Goal: Entertainment & Leisure: Consume media (video, audio)

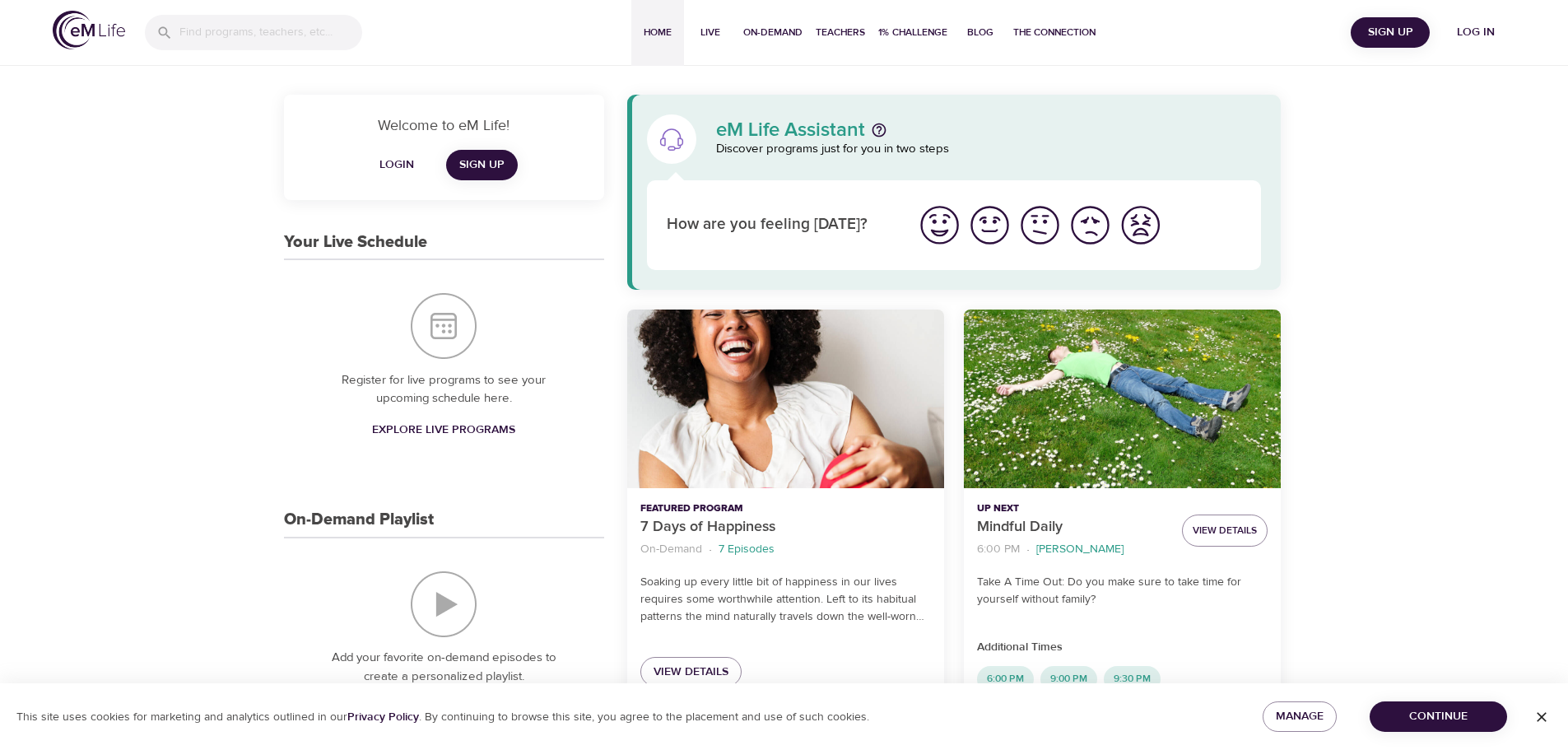
click at [992, 224] on img "I'm feeling good" at bounding box center [990, 225] width 45 height 45
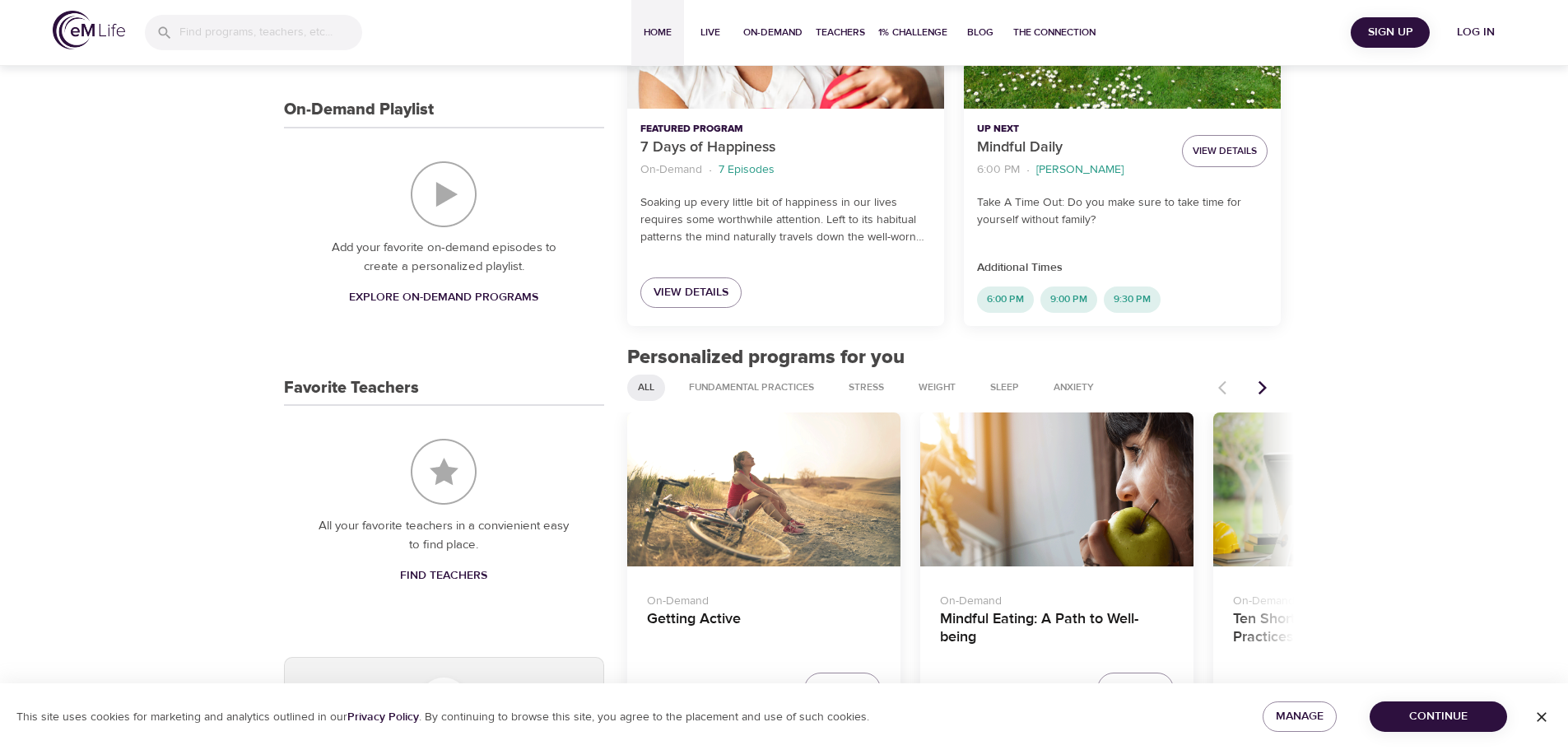
scroll to position [412, 0]
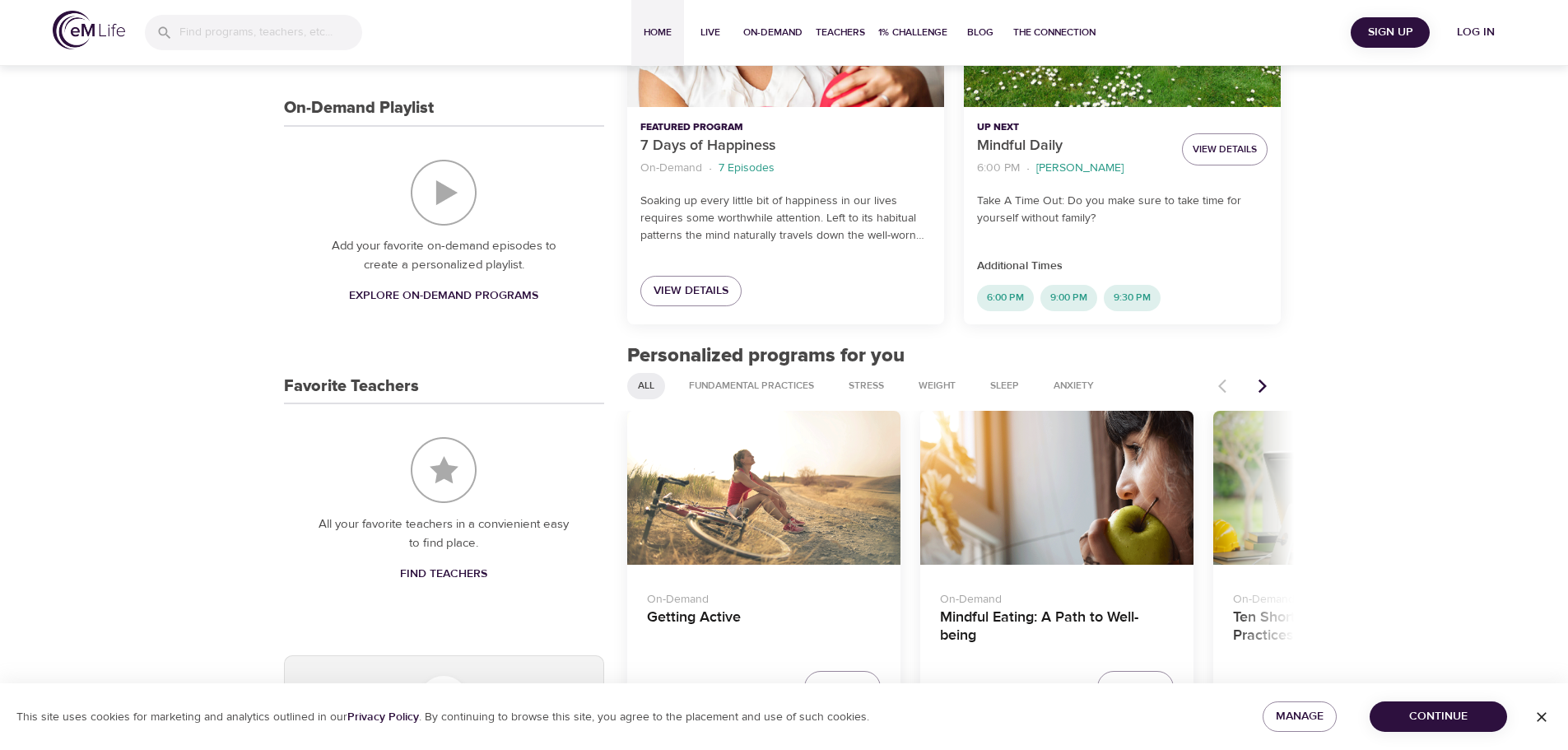
click at [1252, 382] on button "Next items" at bounding box center [1262, 386] width 36 height 36
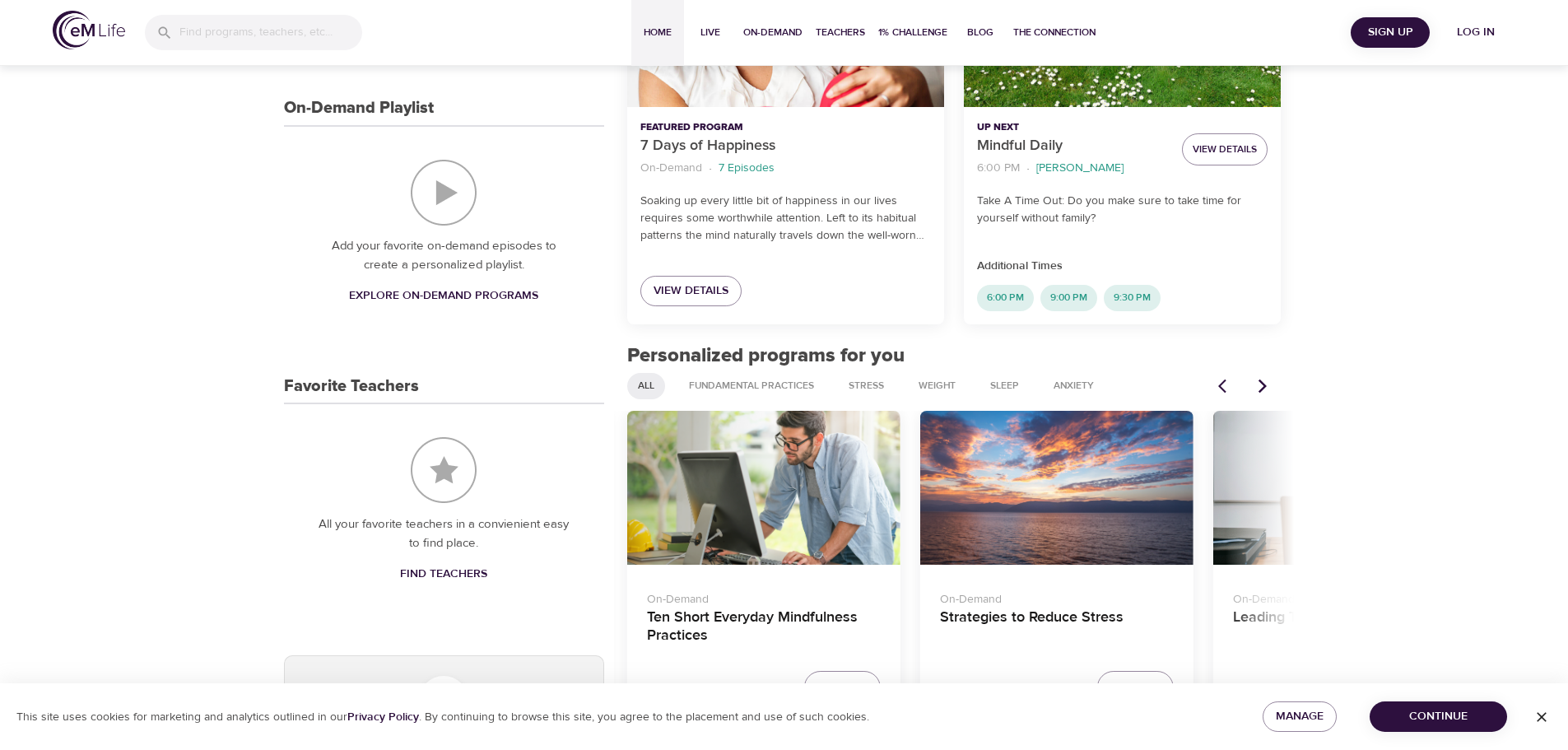
click at [791, 490] on div "Ten Short Everyday Mindfulness Practices" at bounding box center [763, 488] width 273 height 154
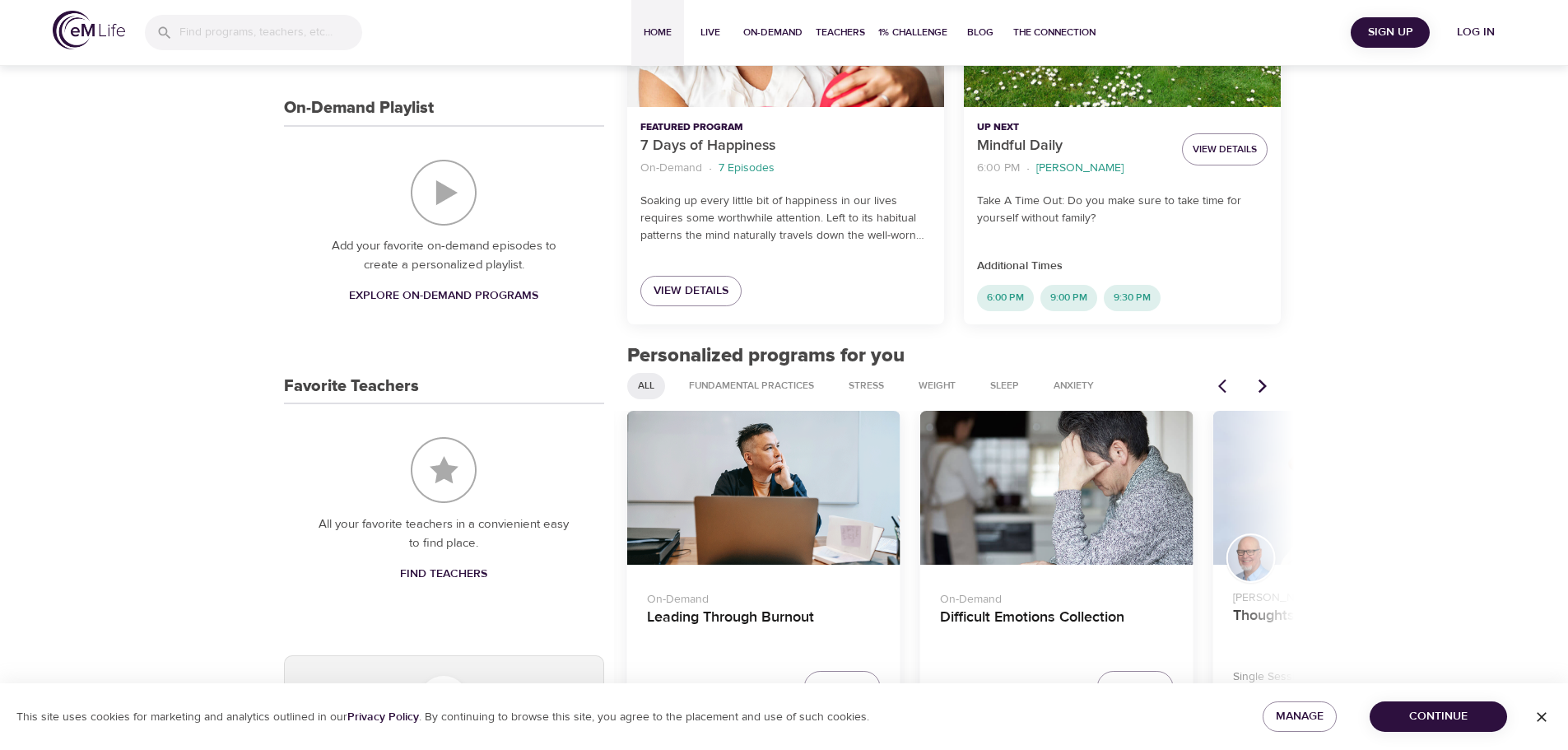
click at [1216, 388] on button "Previous items" at bounding box center [1226, 386] width 36 height 36
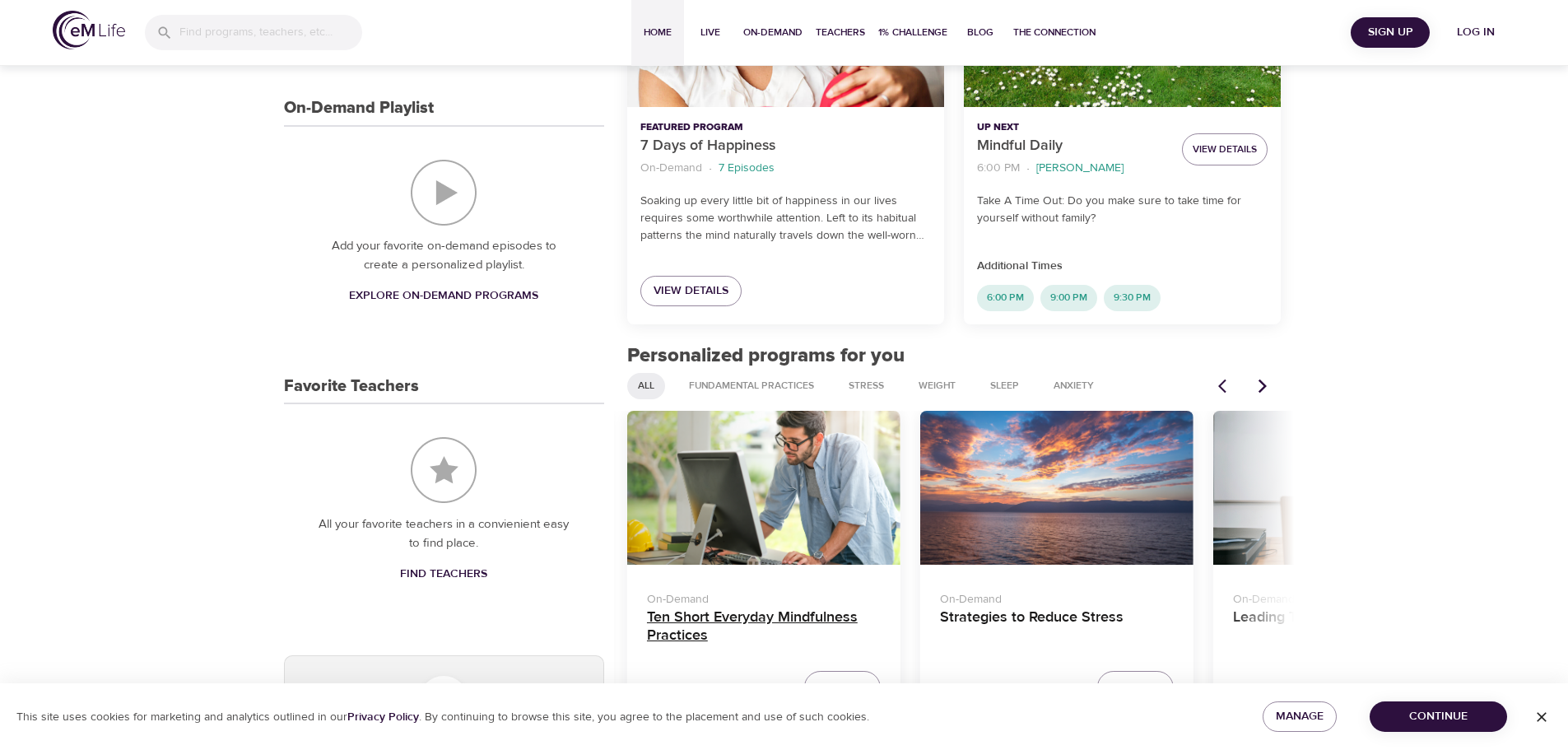
click at [761, 620] on h4 "Ten Short Everyday Mindfulness Practices" at bounding box center [764, 628] width 234 height 40
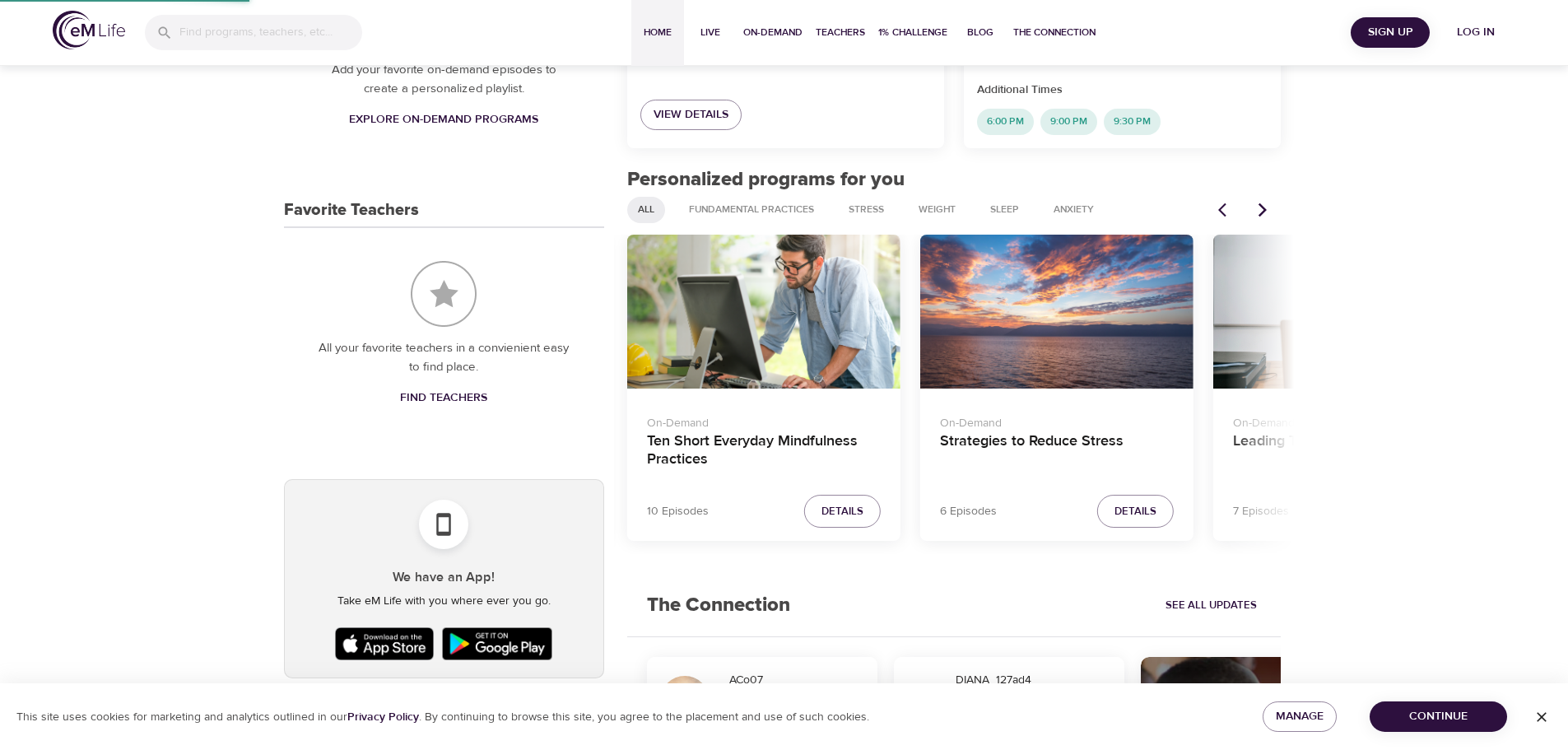
scroll to position [659, 0]
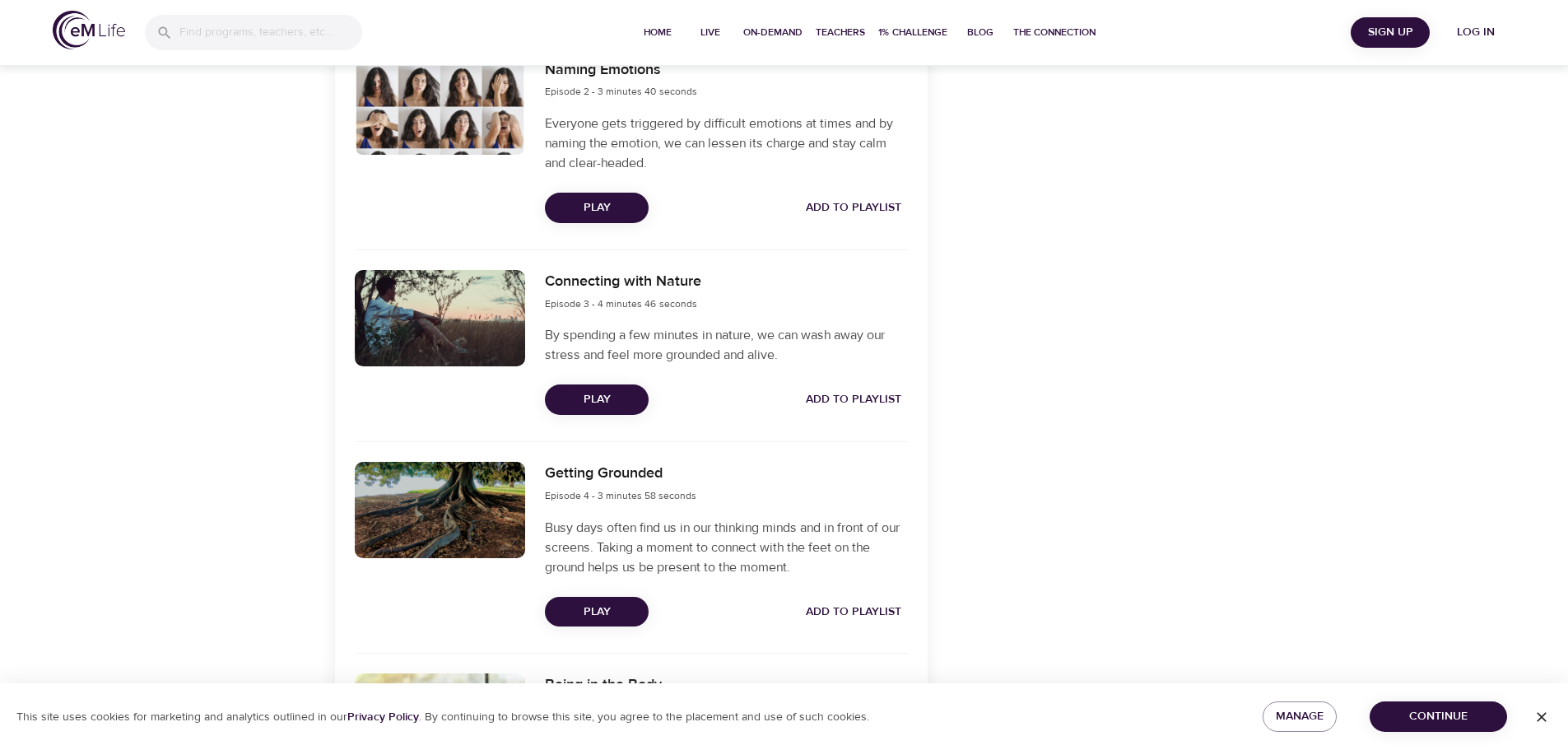
scroll to position [742, 0]
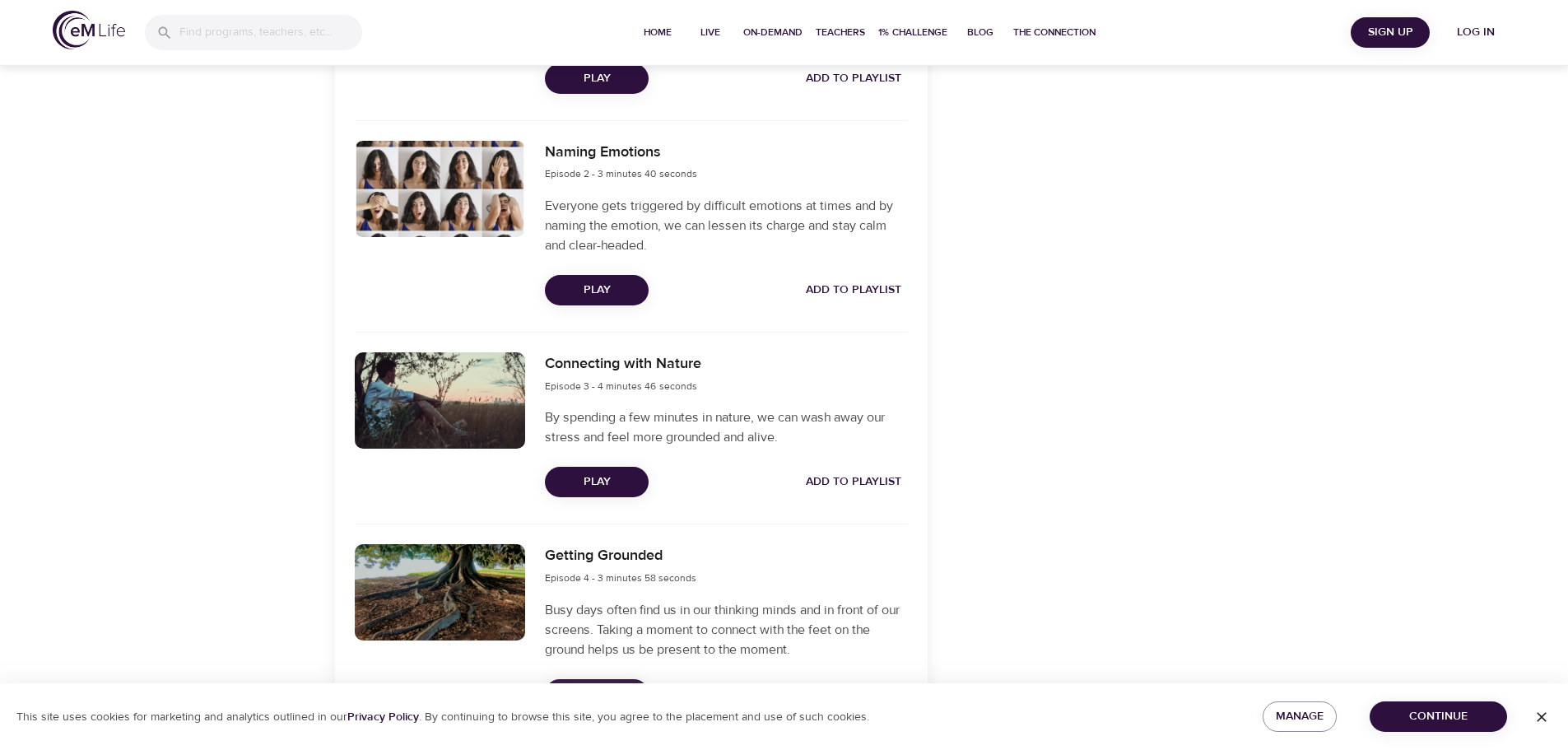
click at [589, 286] on span "Play" at bounding box center [597, 290] width 77 height 20
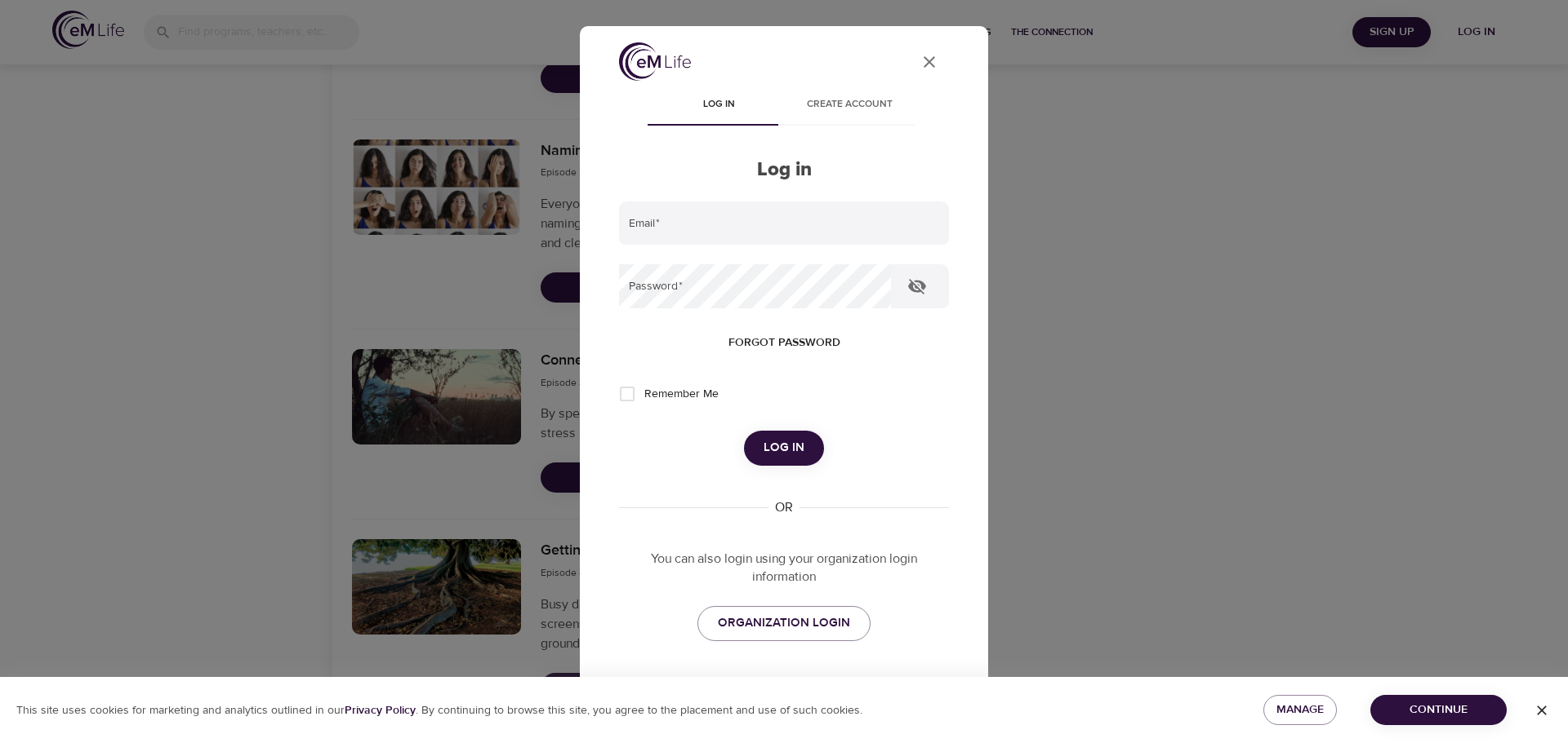
type input "[PERSON_NAME][EMAIL_ADDRESS][DOMAIN_NAME]"
click at [923, 284] on icon "button" at bounding box center [917, 286] width 18 height 15
click at [772, 444] on span "Log in" at bounding box center [784, 448] width 41 height 21
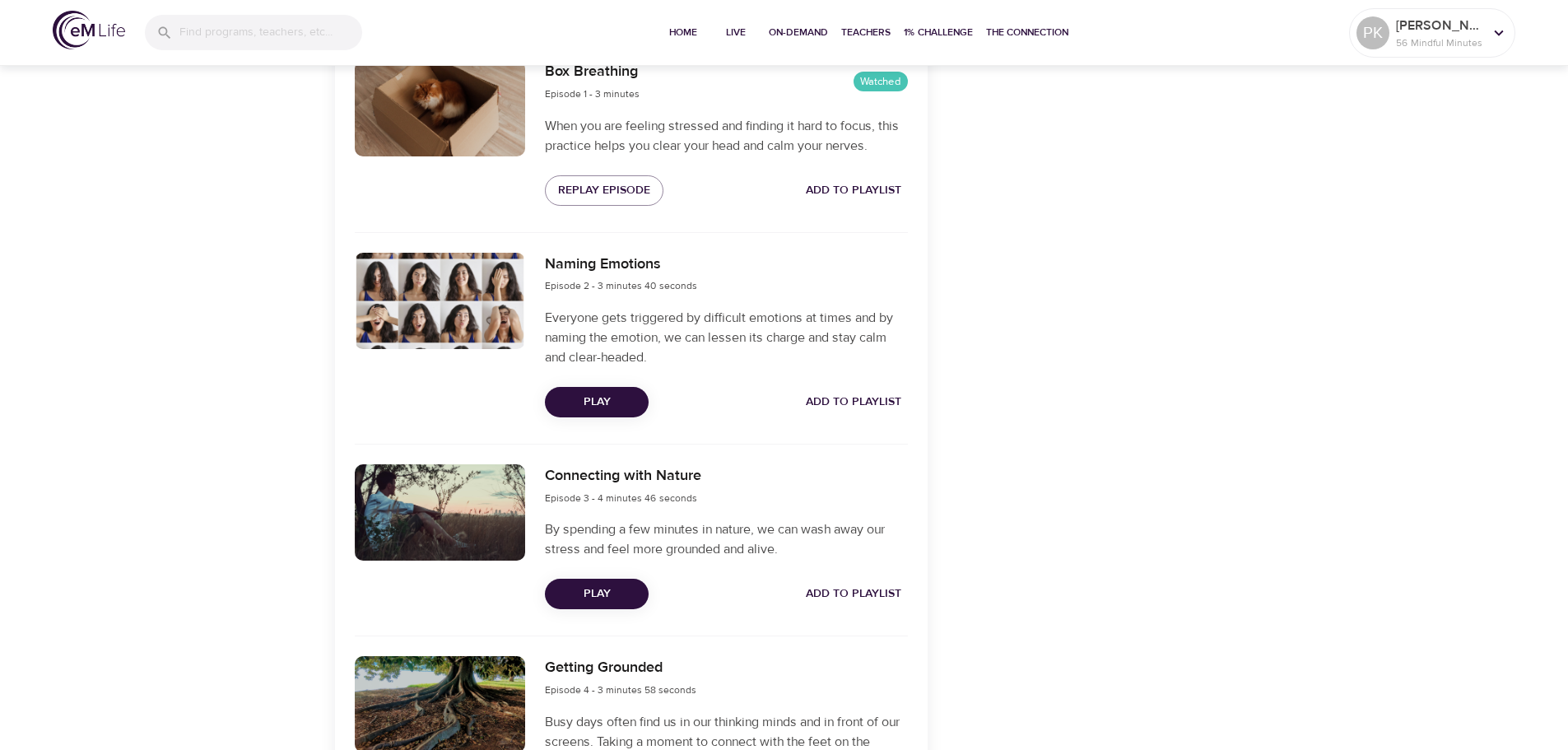
scroll to position [659, 0]
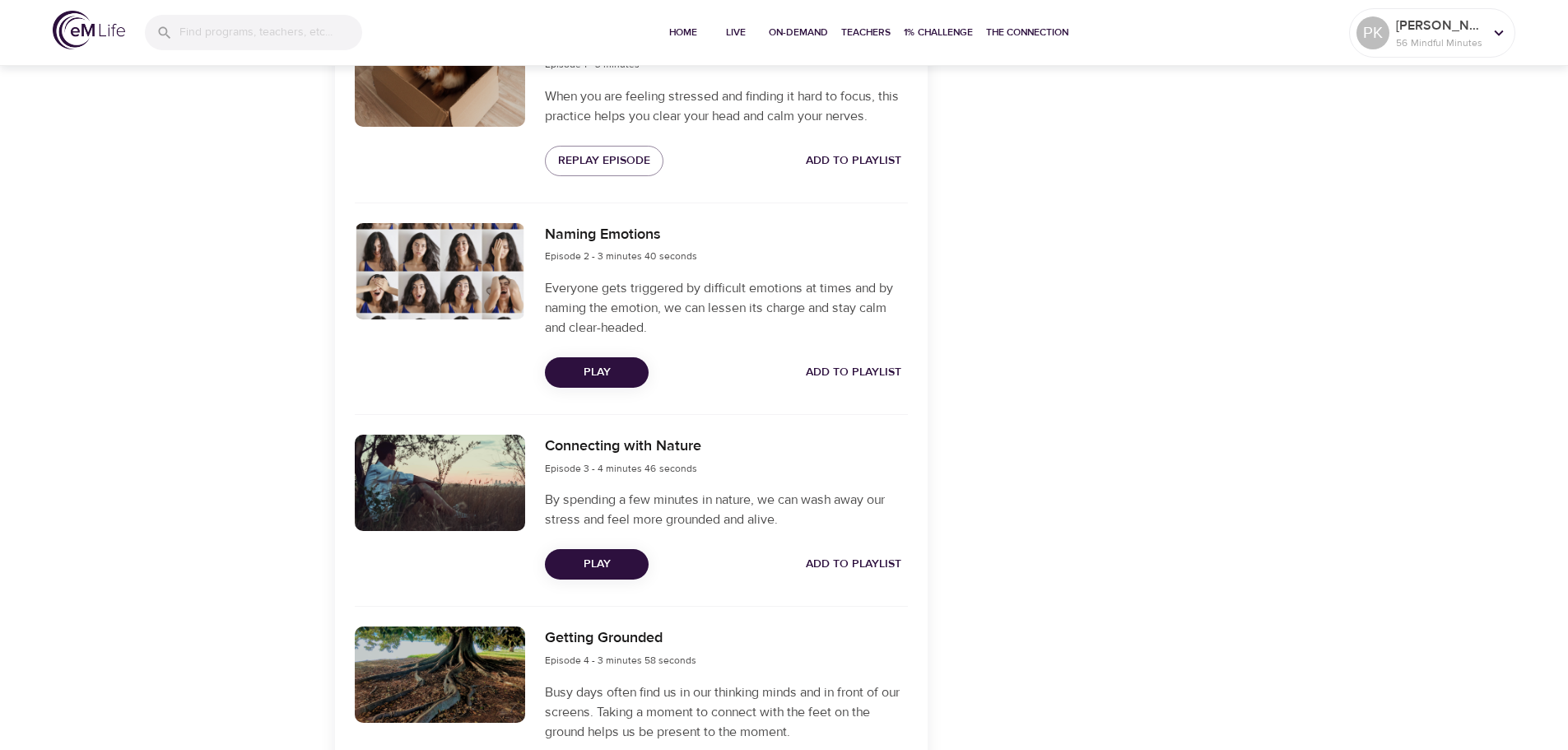
click at [600, 367] on span "Play" at bounding box center [597, 373] width 77 height 20
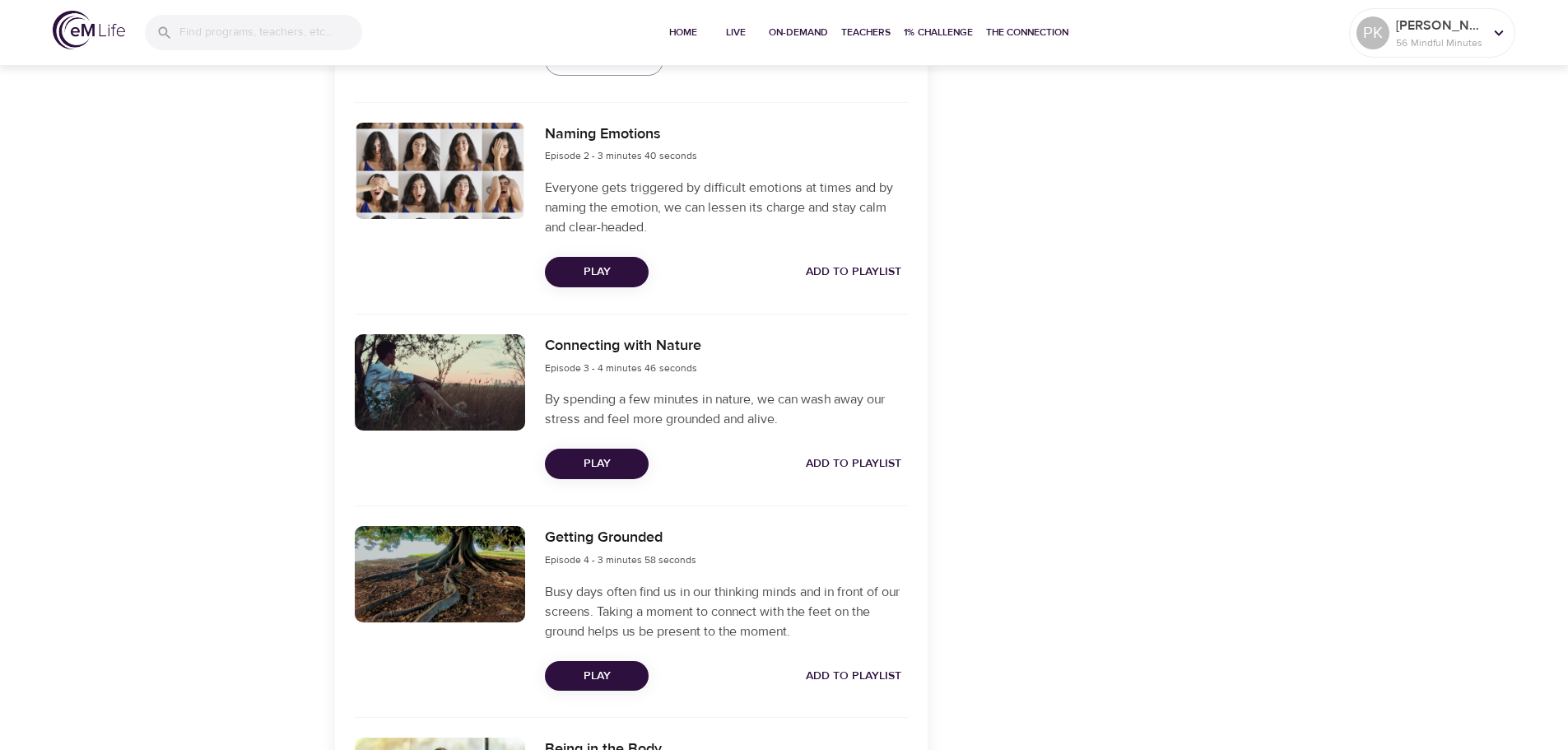
scroll to position [742, 0]
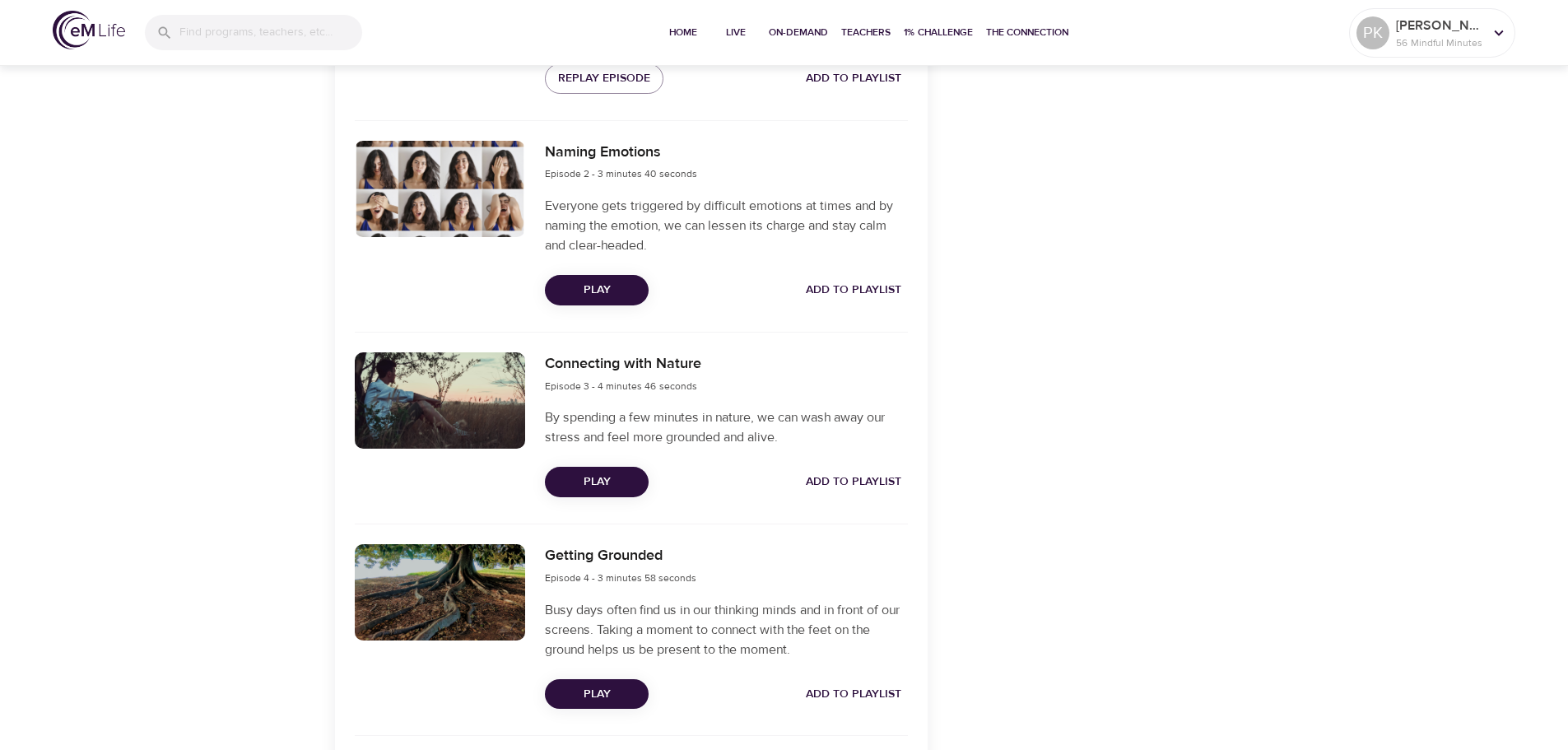
click at [612, 482] on span "Play" at bounding box center [597, 482] width 77 height 20
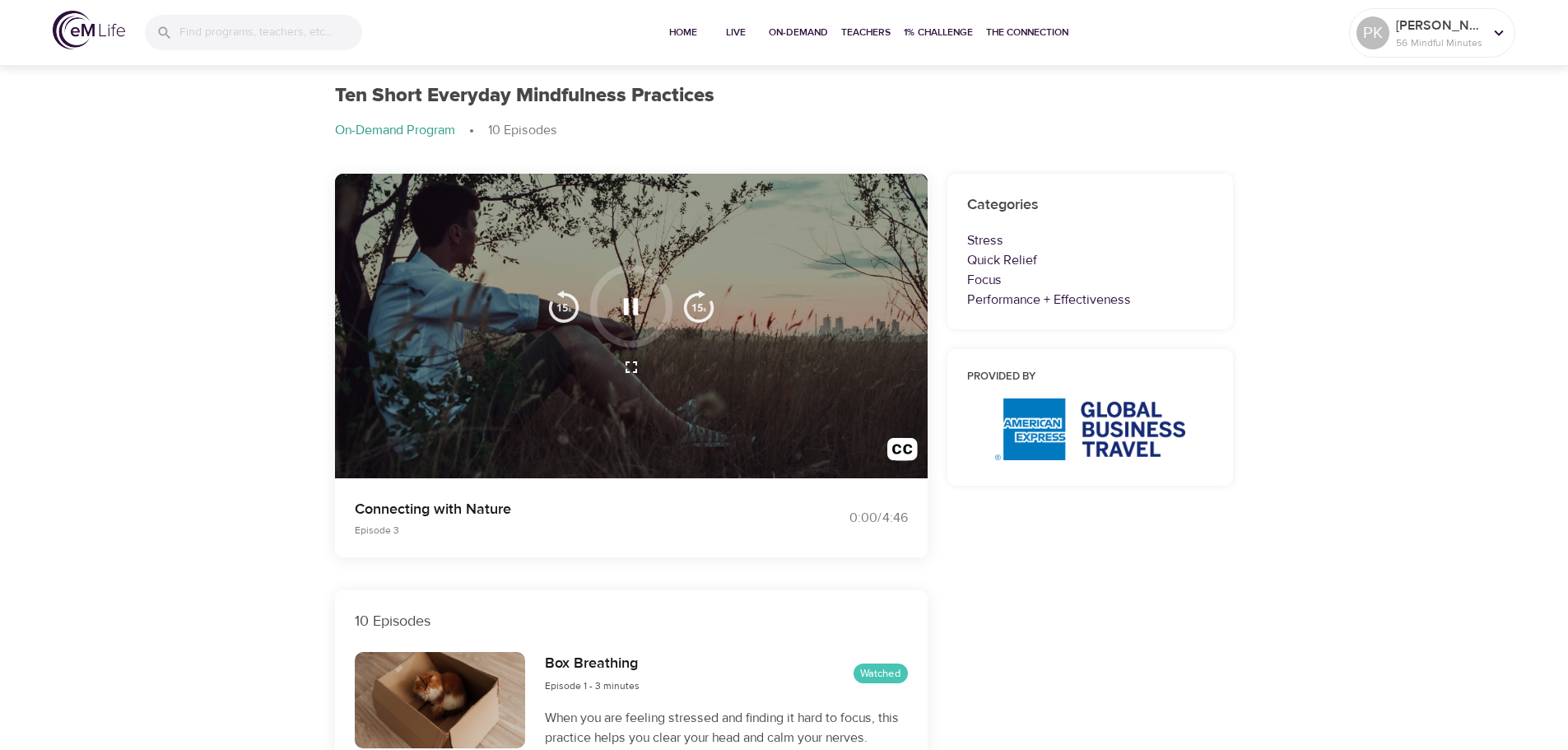
scroll to position [0, 0]
